Goal: Transaction & Acquisition: Purchase product/service

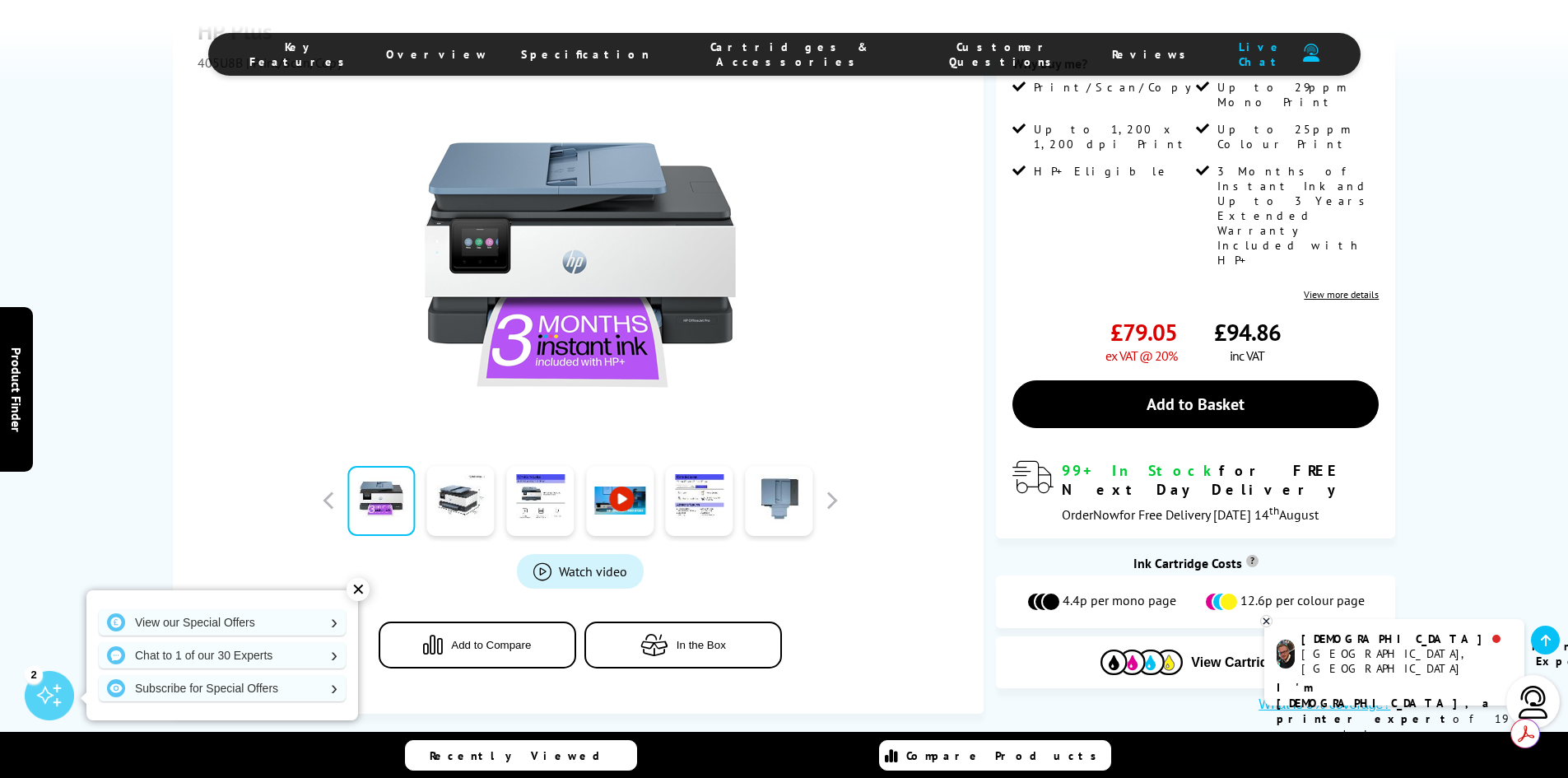
scroll to position [332, 0]
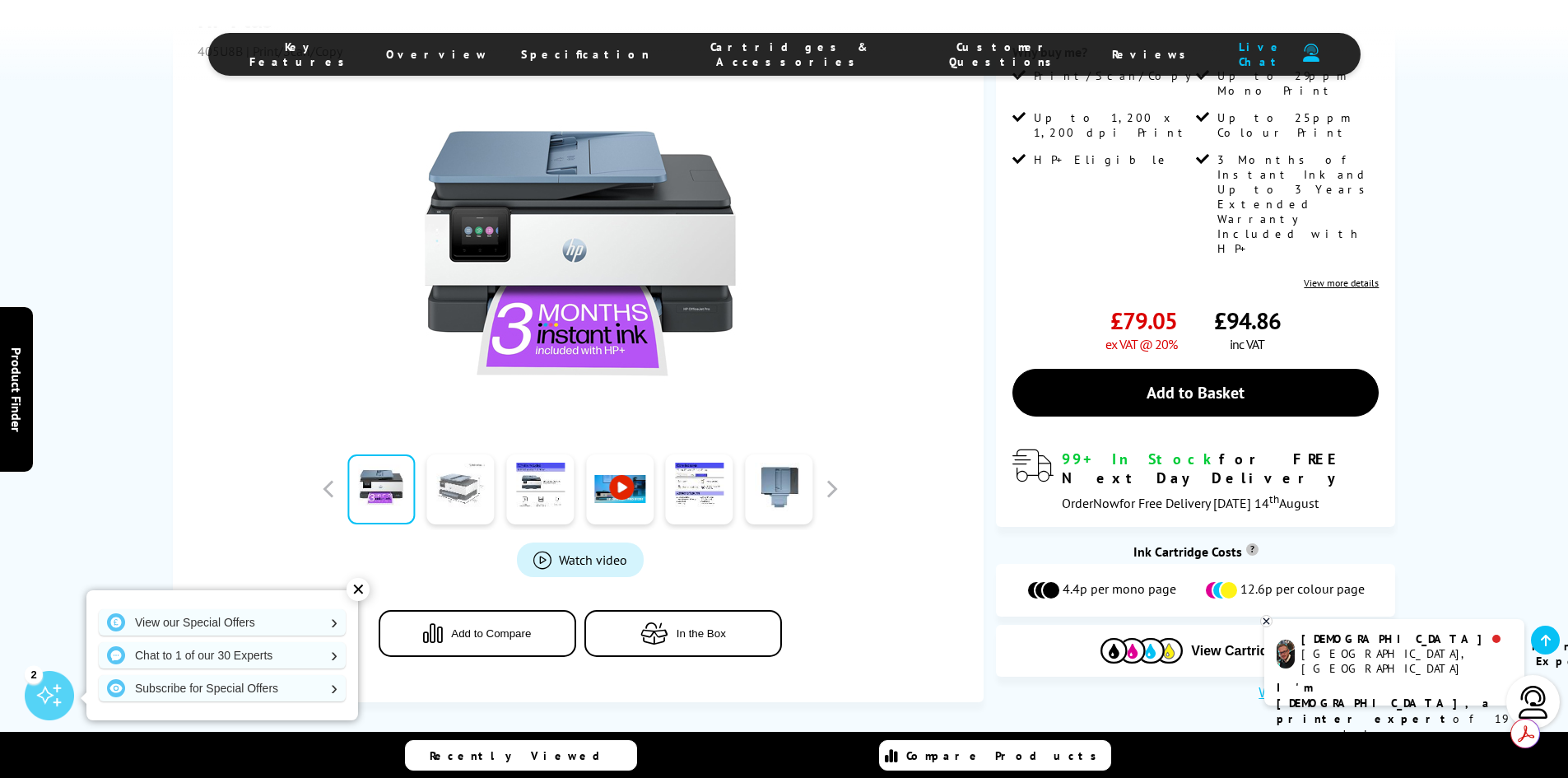
click at [477, 504] on link at bounding box center [461, 489] width 68 height 70
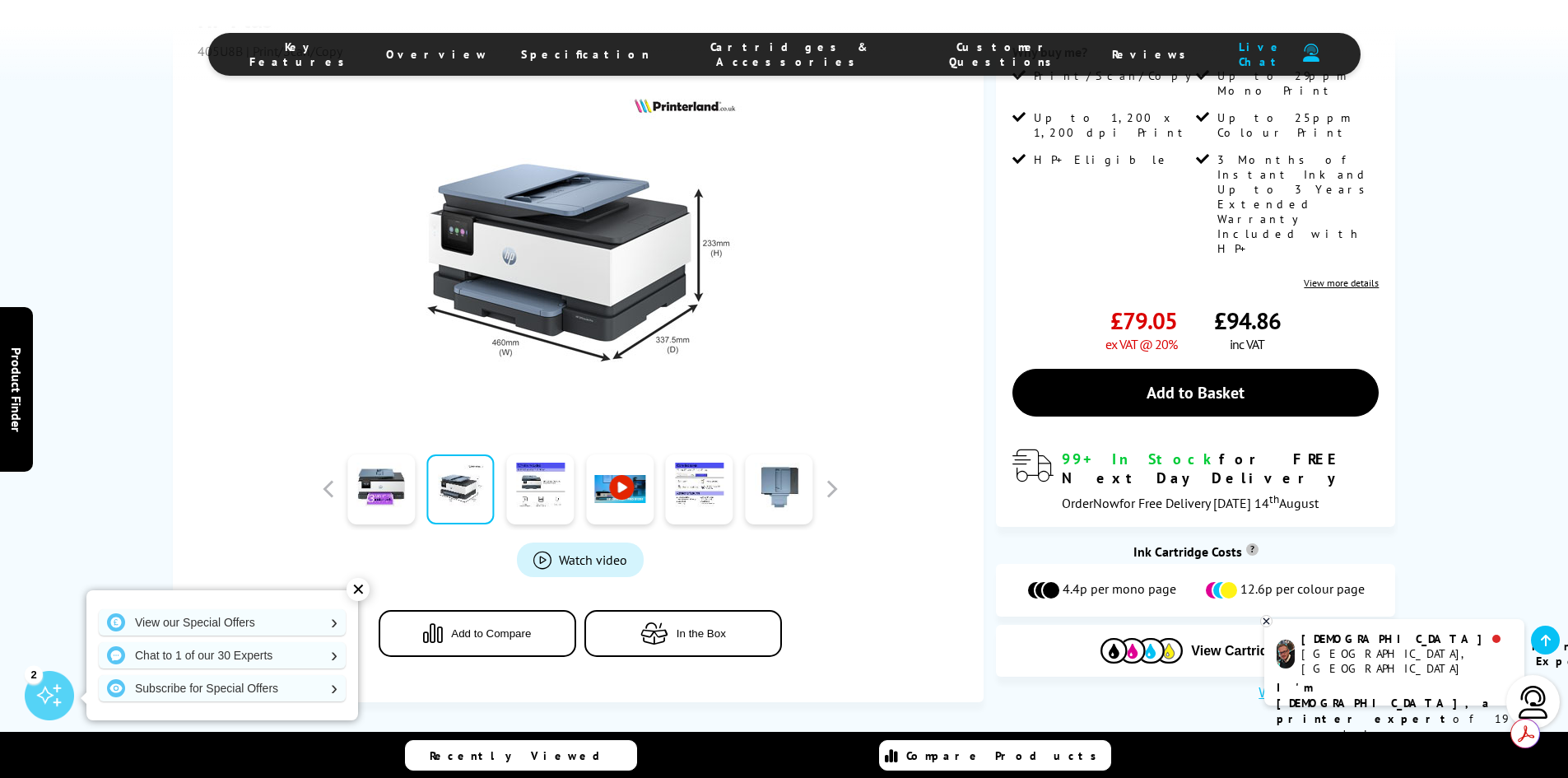
click at [639, 517] on link at bounding box center [620, 489] width 68 height 70
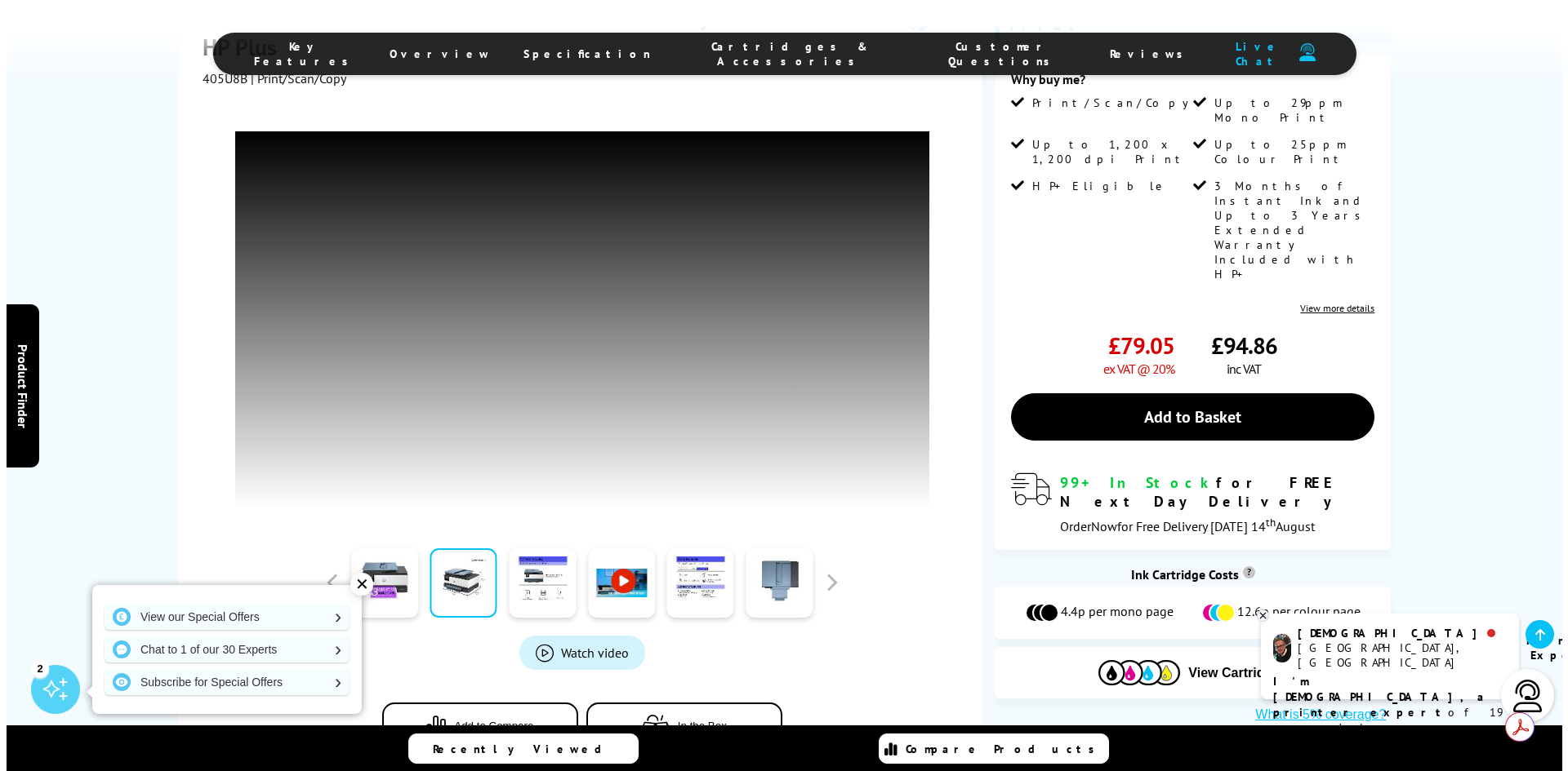
scroll to position [305, 0]
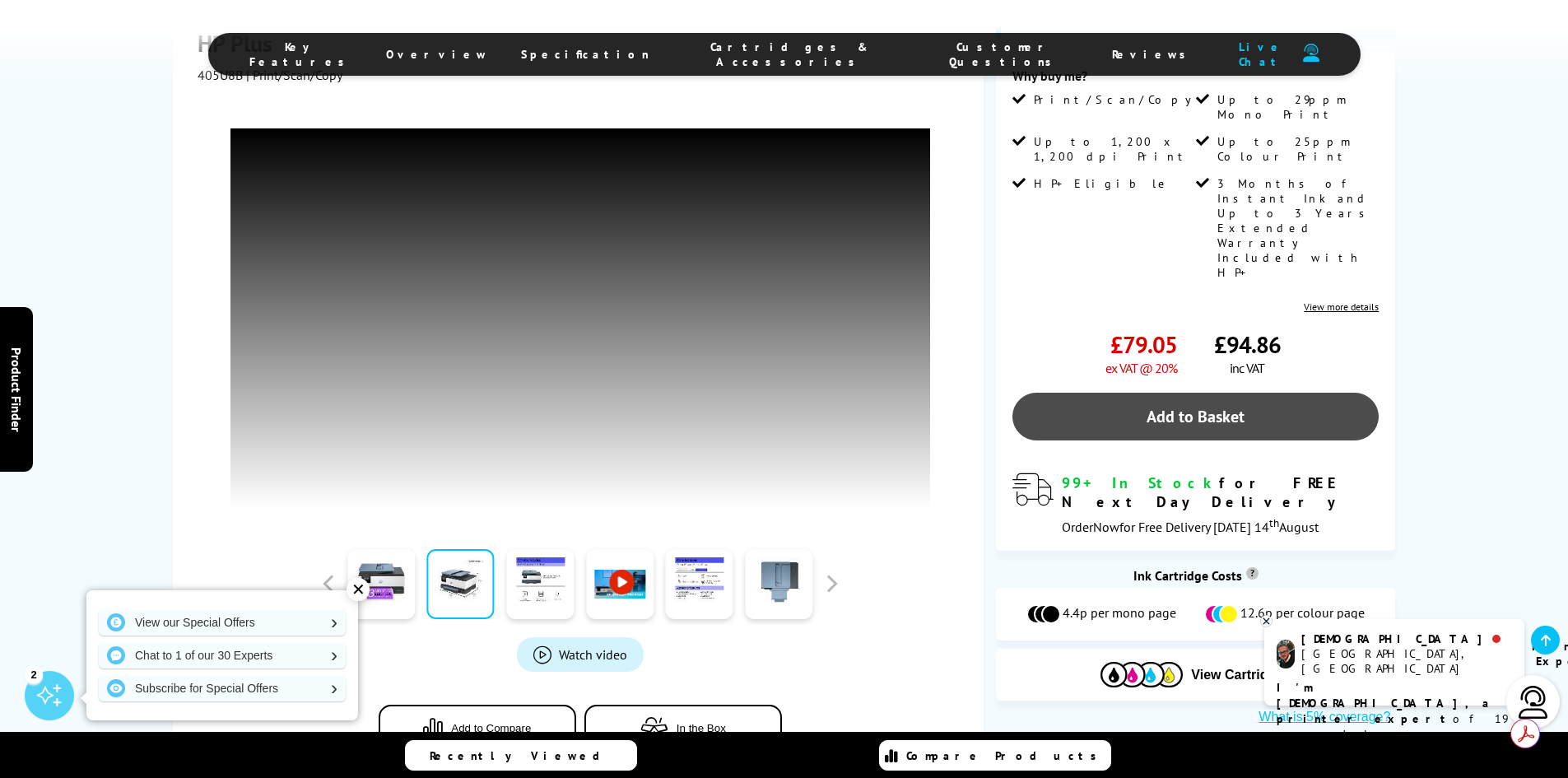
click at [1217, 392] on link "Add to Basket" at bounding box center [1196, 416] width 366 height 48
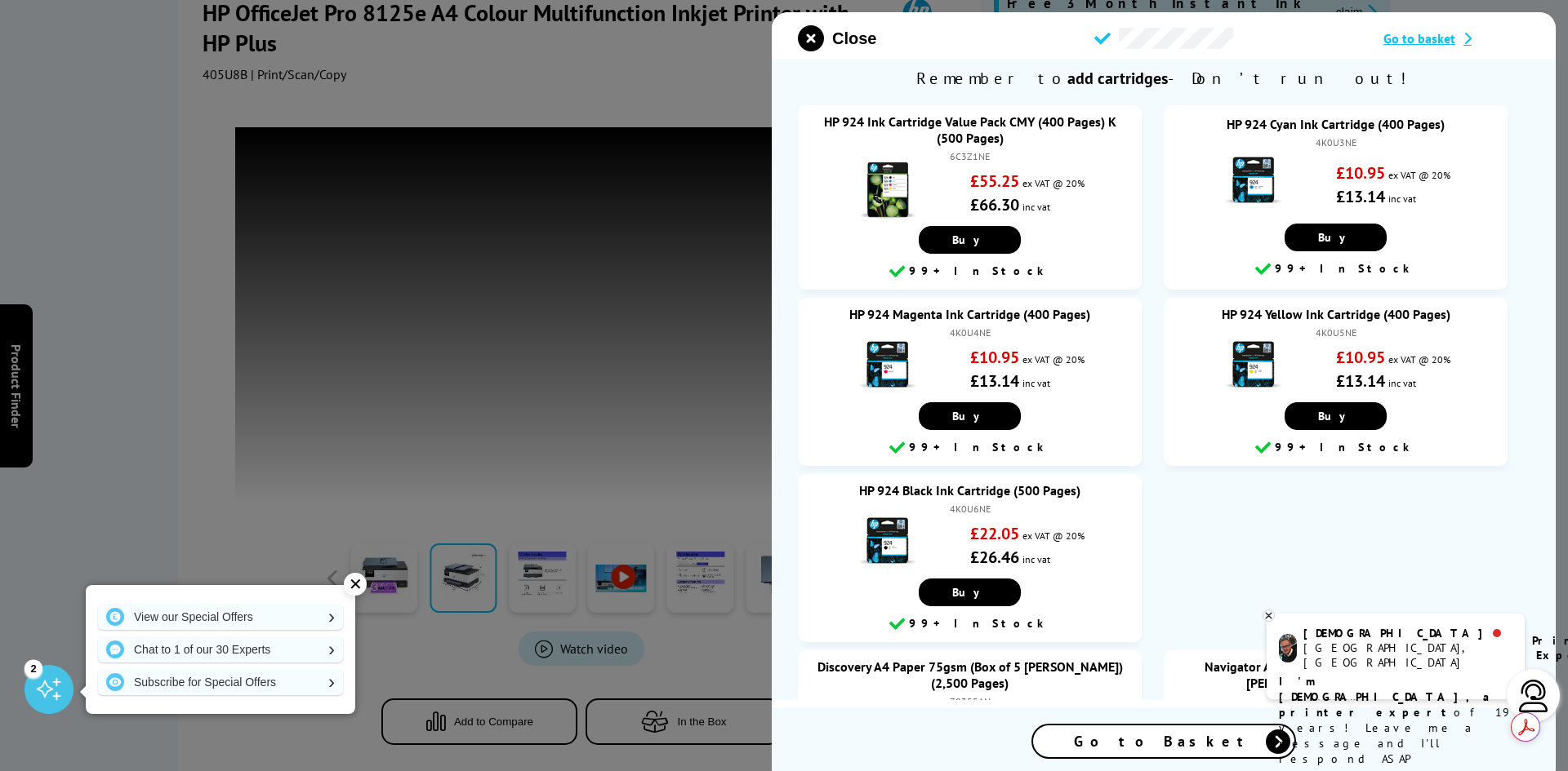
click at [1192, 734] on span "Go to Basket" at bounding box center [1163, 741] width 180 height 19
